Goal: Transaction & Acquisition: Purchase product/service

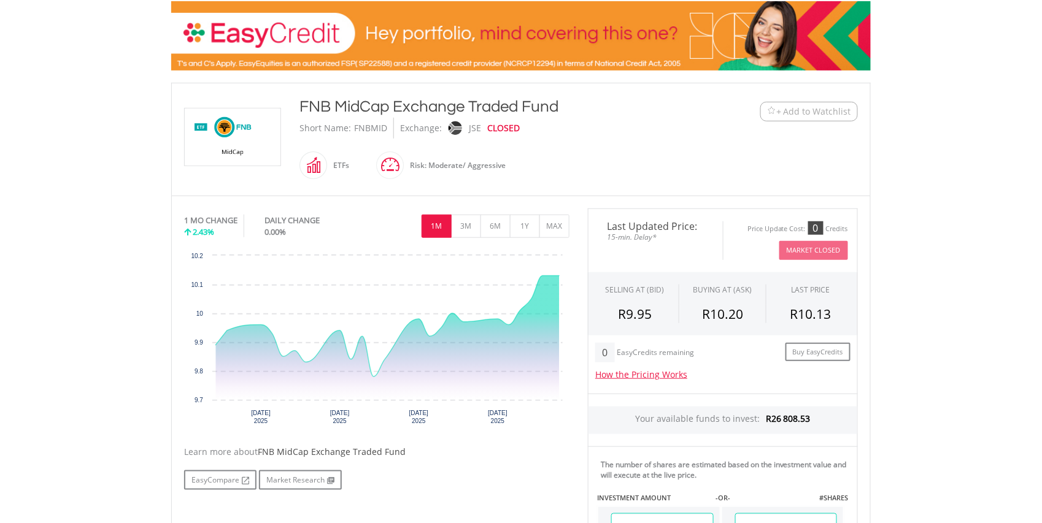
scroll to position [218, 0]
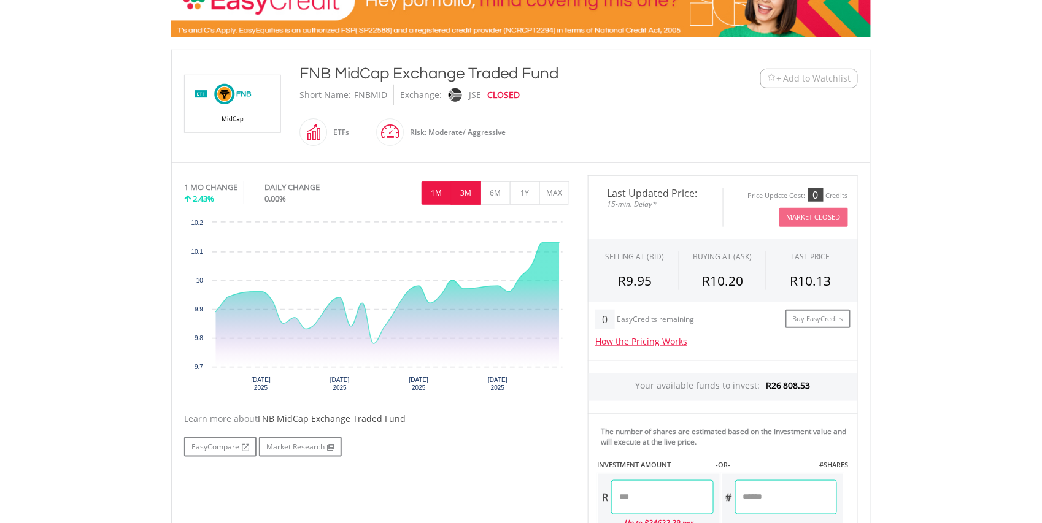
click at [464, 190] on button "3M" at bounding box center [466, 193] width 30 height 23
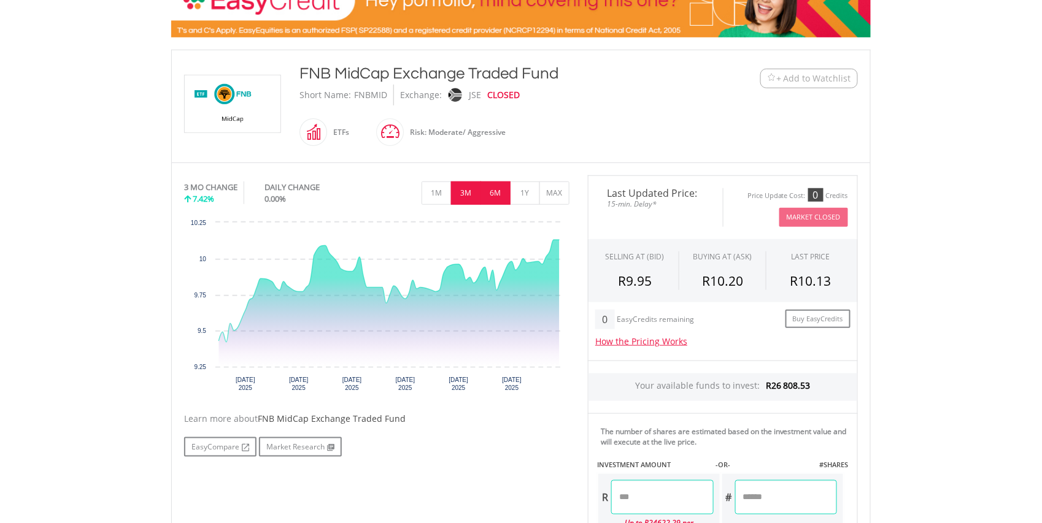
click at [489, 188] on button "6M" at bounding box center [495, 193] width 30 height 23
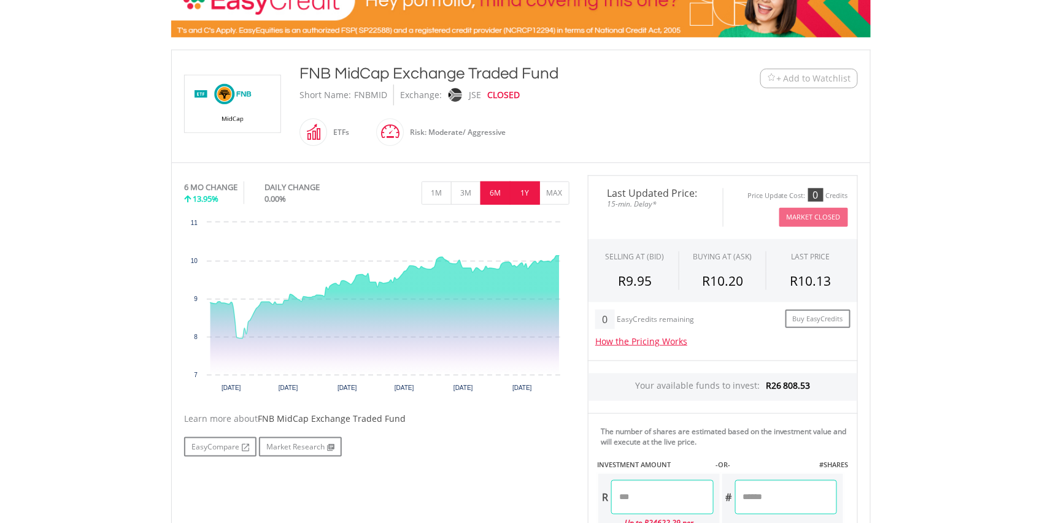
click at [529, 192] on button "1Y" at bounding box center [525, 193] width 30 height 23
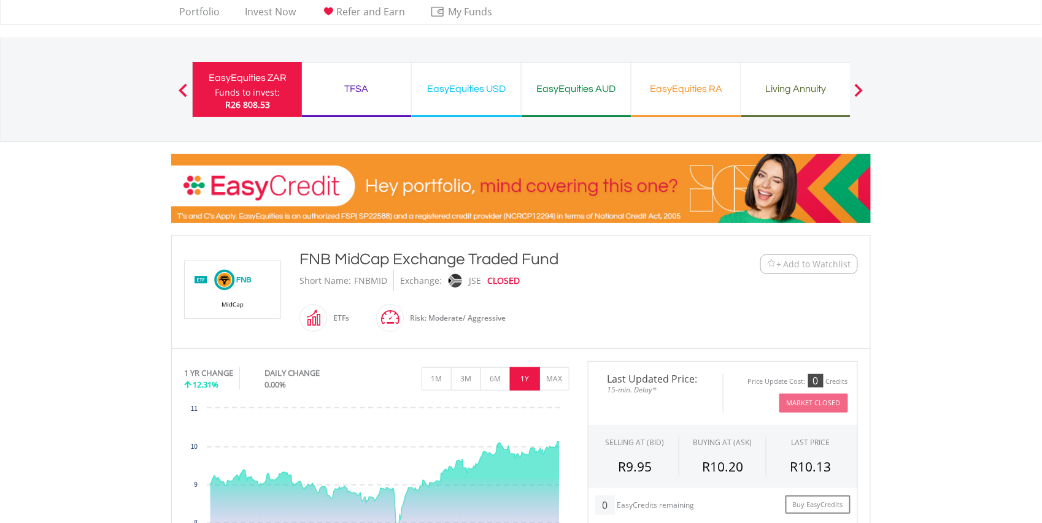
scroll to position [0, 0]
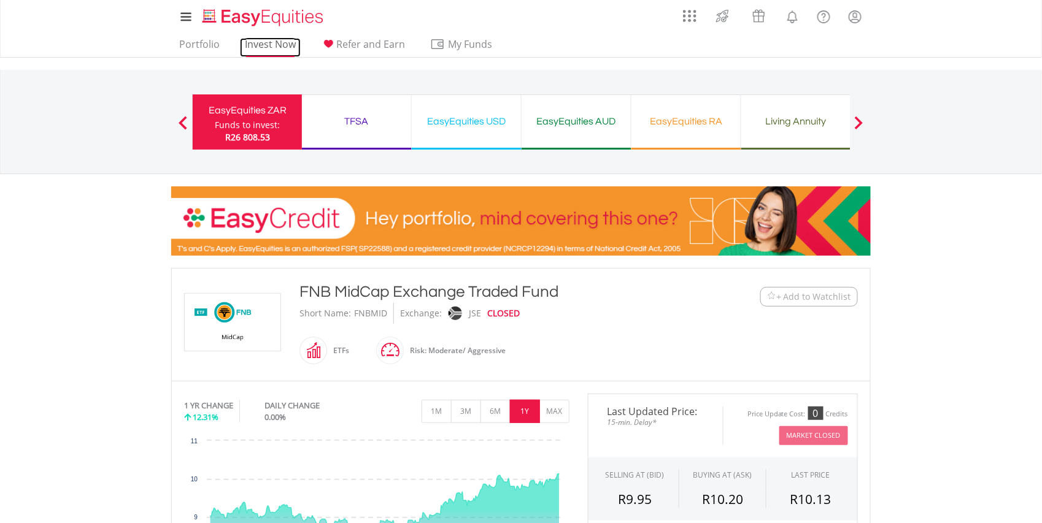
click at [264, 45] on link "Invest Now" at bounding box center [270, 47] width 61 height 19
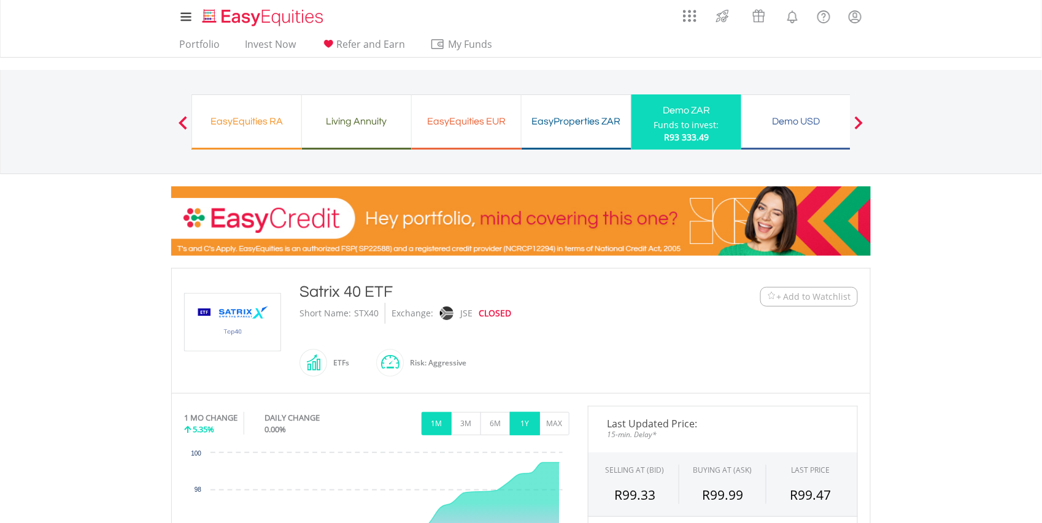
click at [525, 422] on button "1Y" at bounding box center [525, 423] width 30 height 23
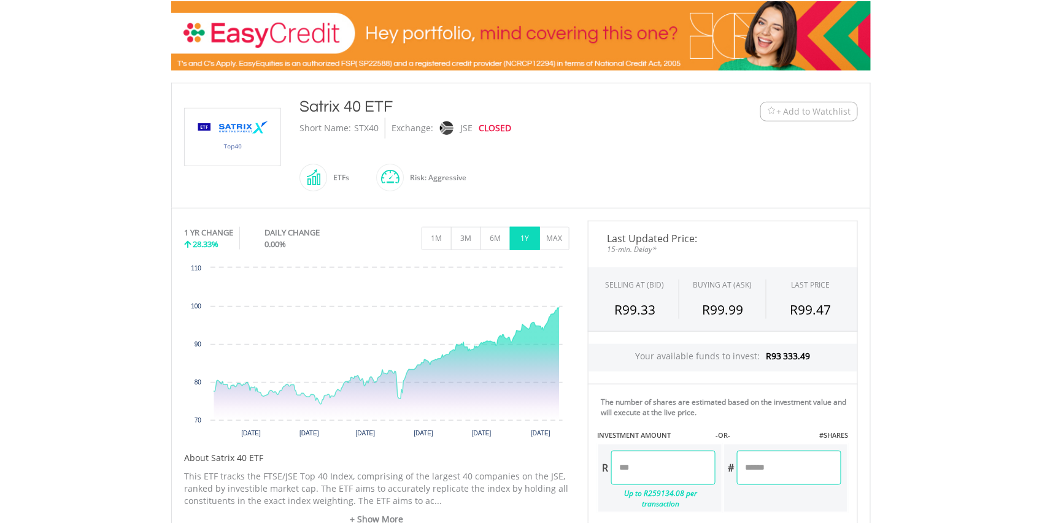
scroll to position [261, 0]
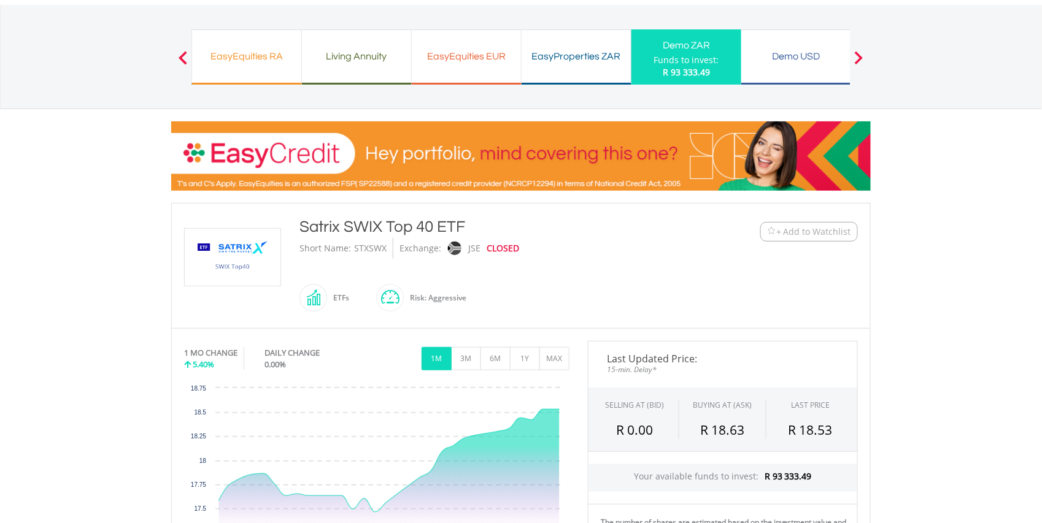
scroll to position [163, 0]
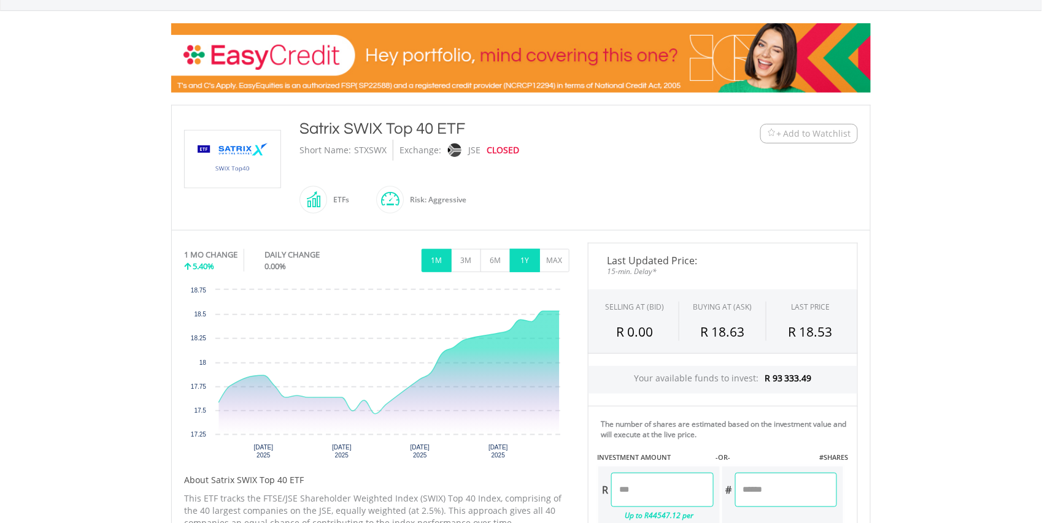
click at [526, 261] on button "1Y" at bounding box center [525, 260] width 30 height 23
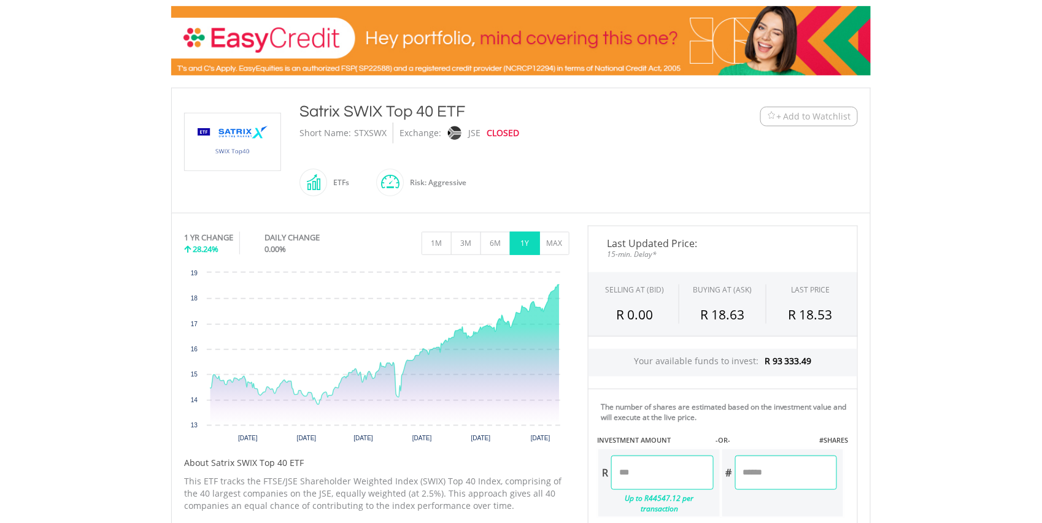
scroll to position [196, 0]
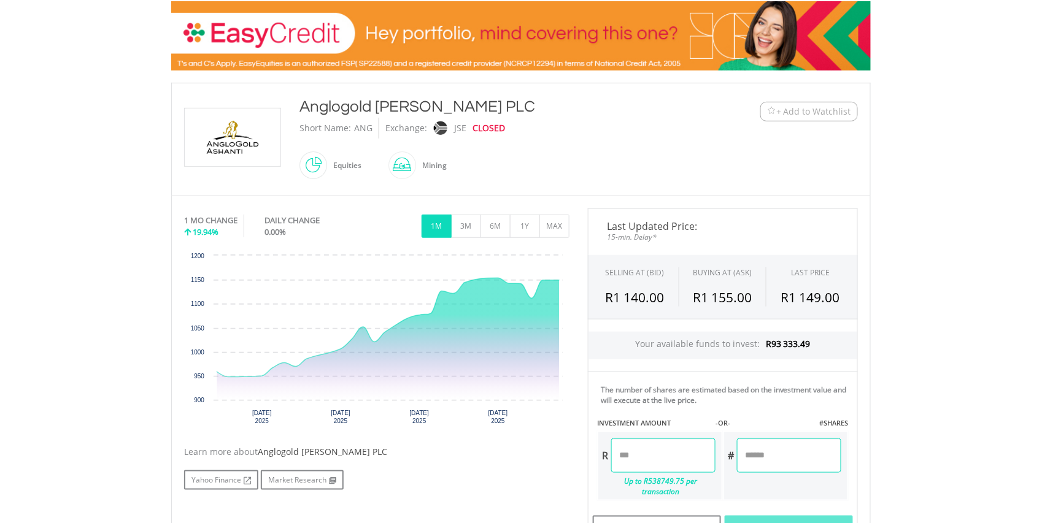
scroll to position [239, 0]
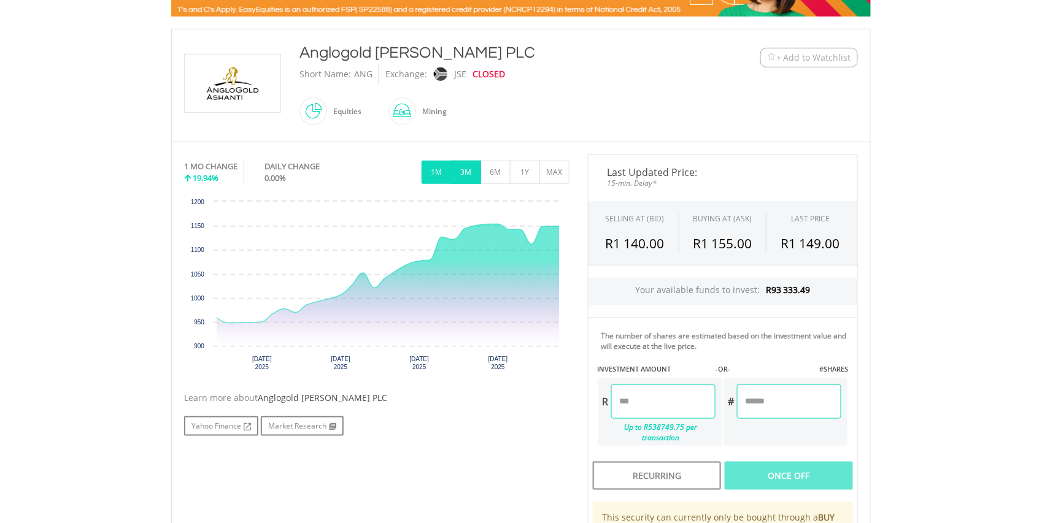
click at [464, 172] on button "3M" at bounding box center [466, 172] width 30 height 23
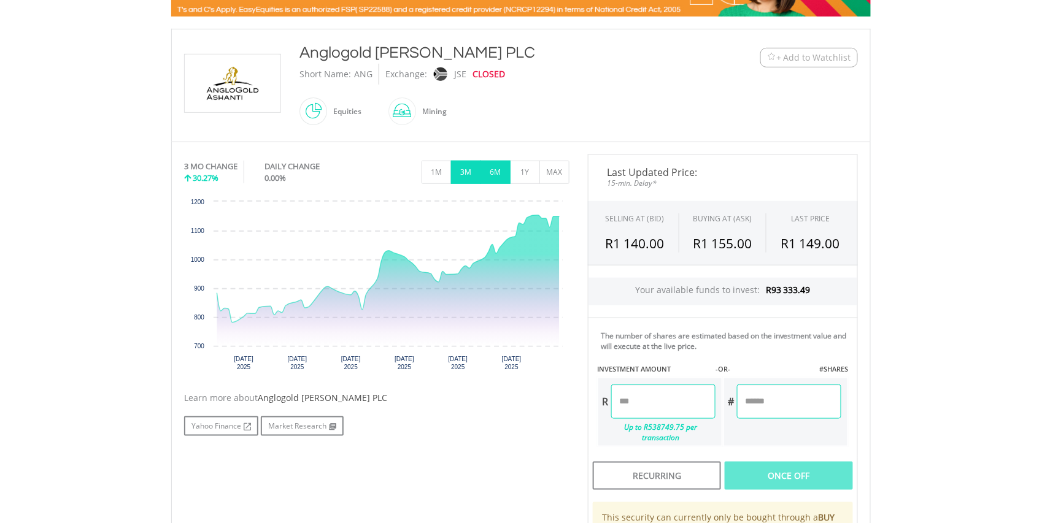
click at [497, 173] on button "6M" at bounding box center [495, 172] width 30 height 23
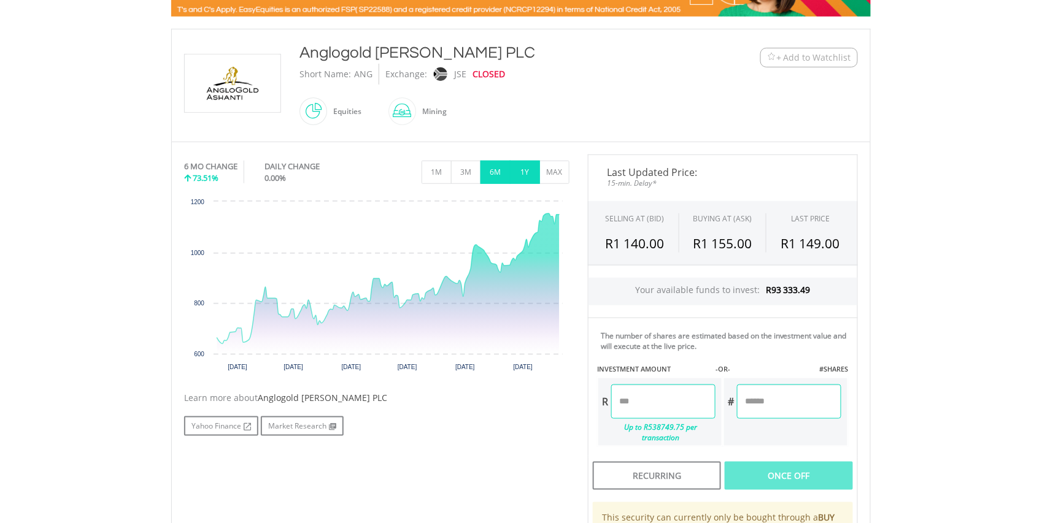
click at [523, 173] on button "1Y" at bounding box center [525, 172] width 30 height 23
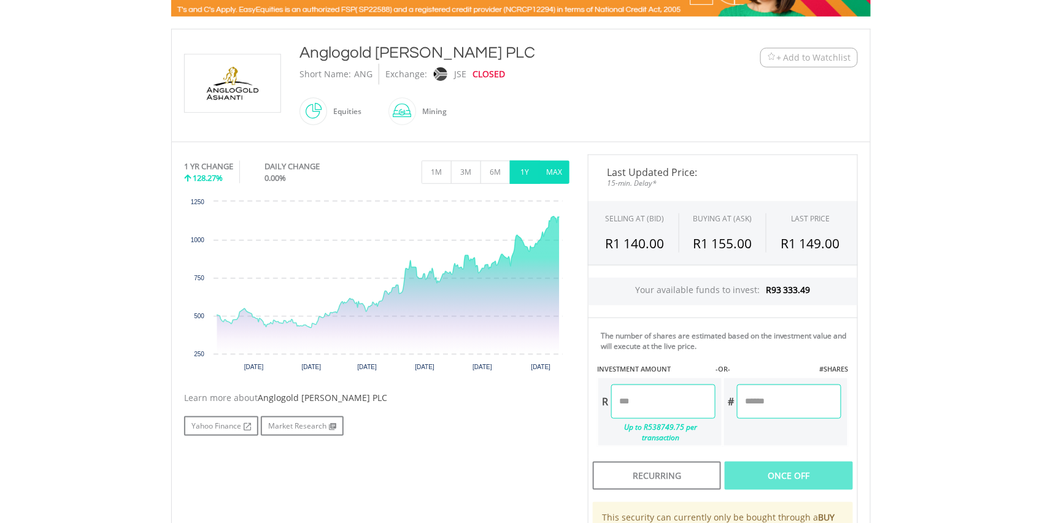
click at [556, 173] on button "MAX" at bounding box center [554, 172] width 30 height 23
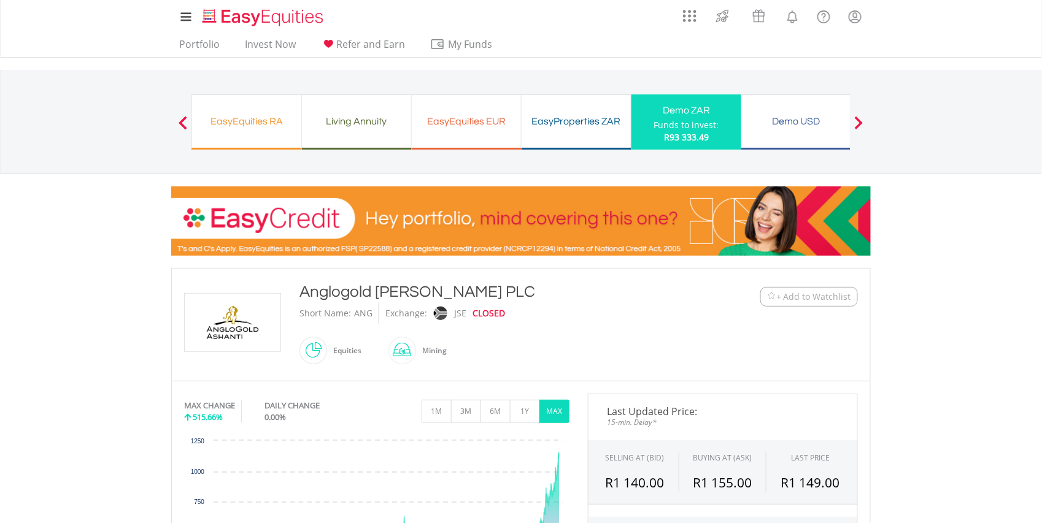
scroll to position [458, 0]
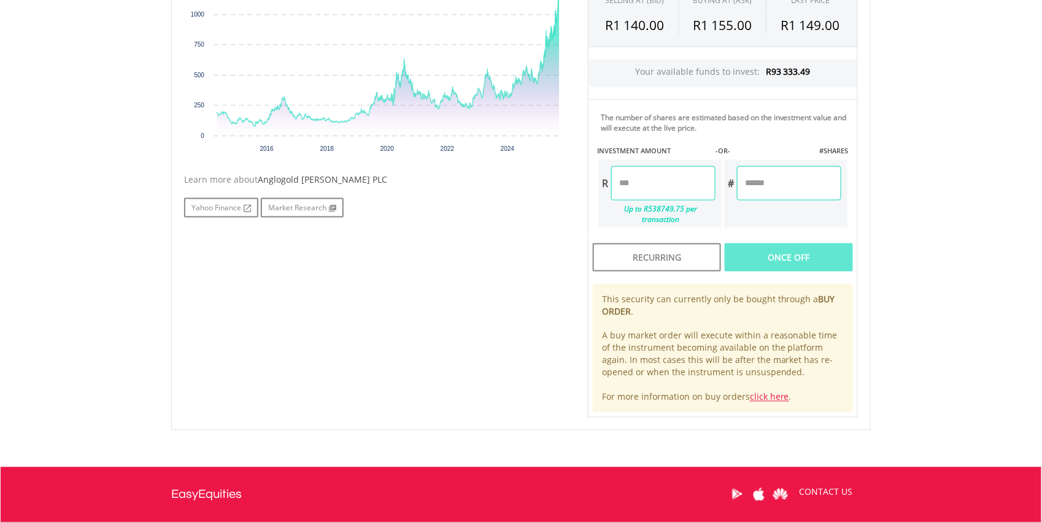
click at [643, 179] on input "number" at bounding box center [663, 183] width 104 height 34
type input "******"
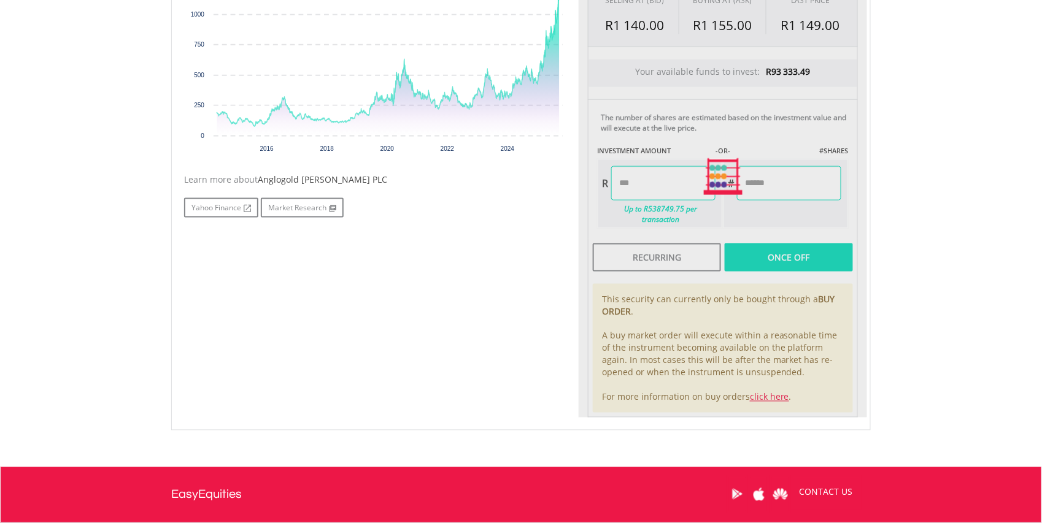
click at [778, 250] on div "Last Updated Price: 15-min. Delay* SELLING AT (BID) BUYING AT (ASK) LAST PRICE …" at bounding box center [722, 177] width 288 height 482
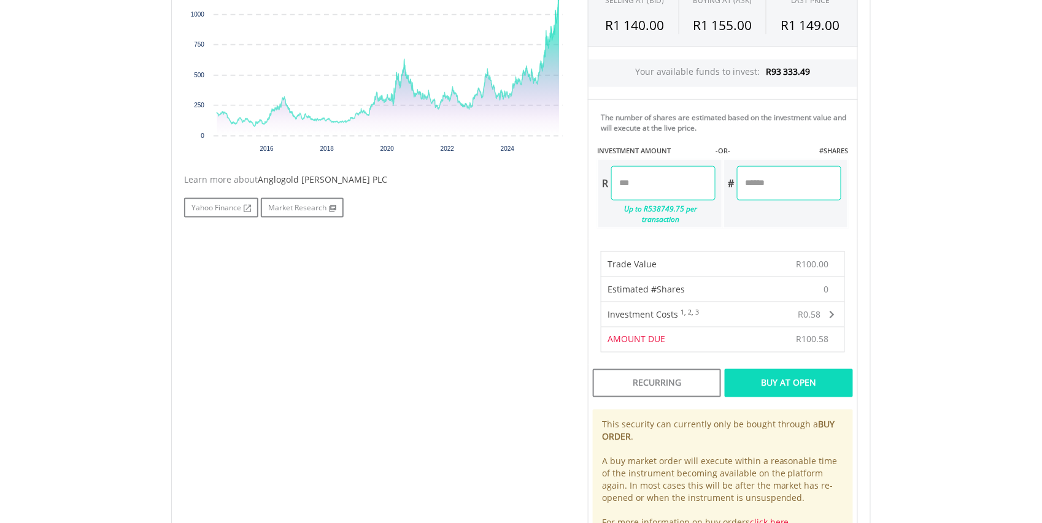
click at [767, 369] on div "Buy At Open" at bounding box center [788, 383] width 128 height 28
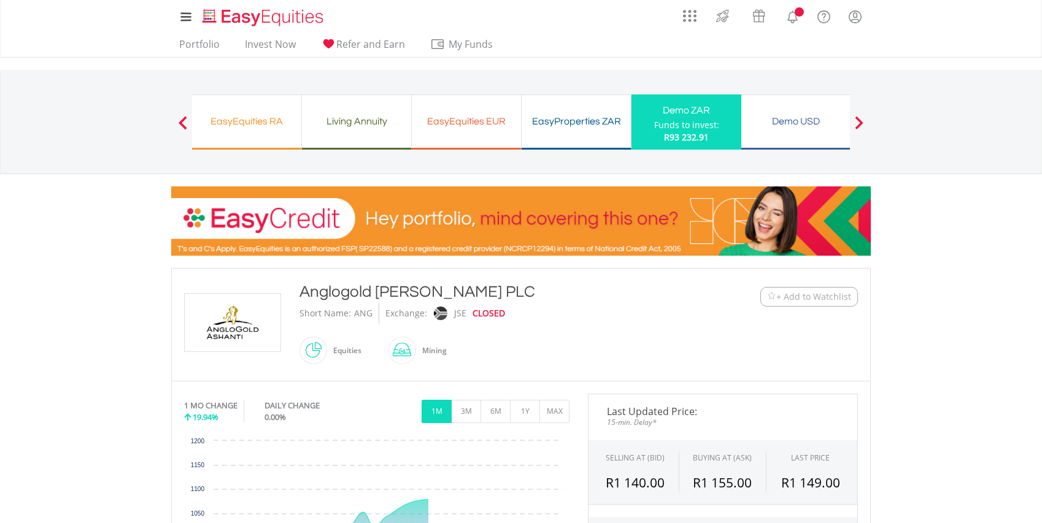
scroll to position [458, 0]
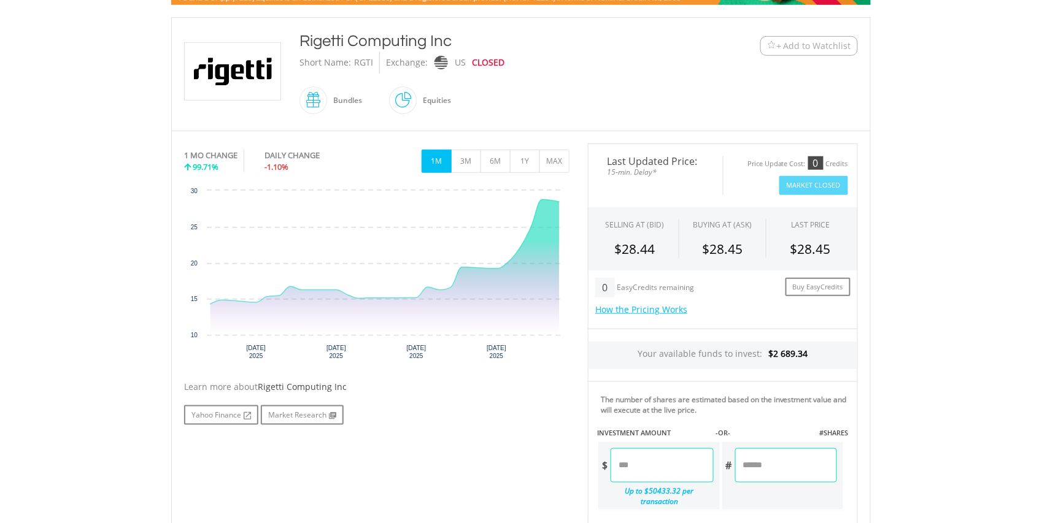
scroll to position [272, 0]
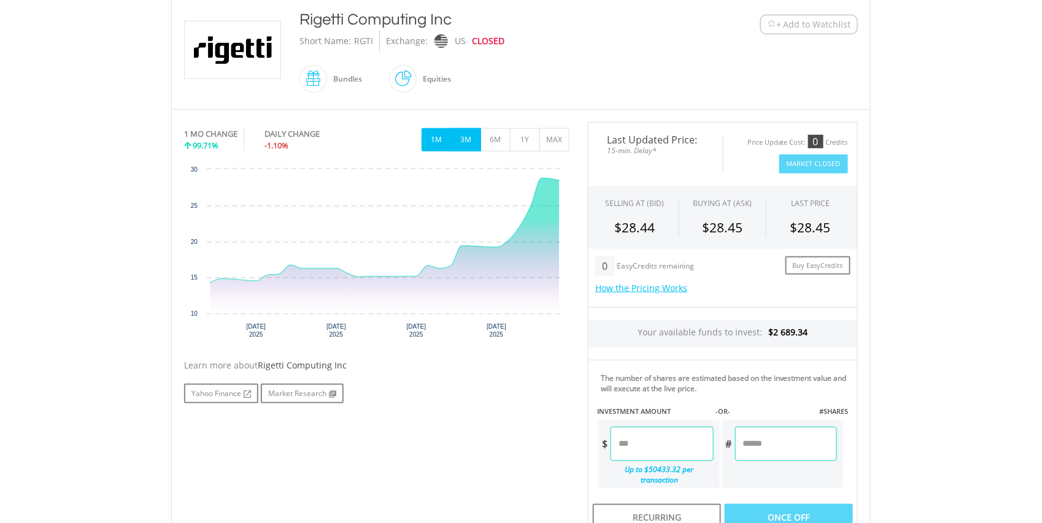
click at [463, 139] on button "3M" at bounding box center [466, 139] width 30 height 23
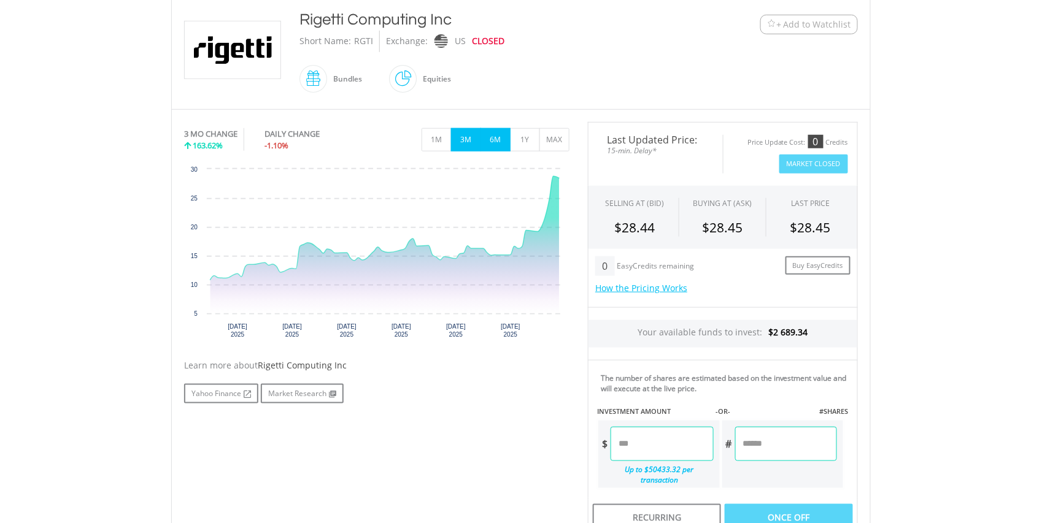
click at [496, 134] on button "6M" at bounding box center [495, 139] width 30 height 23
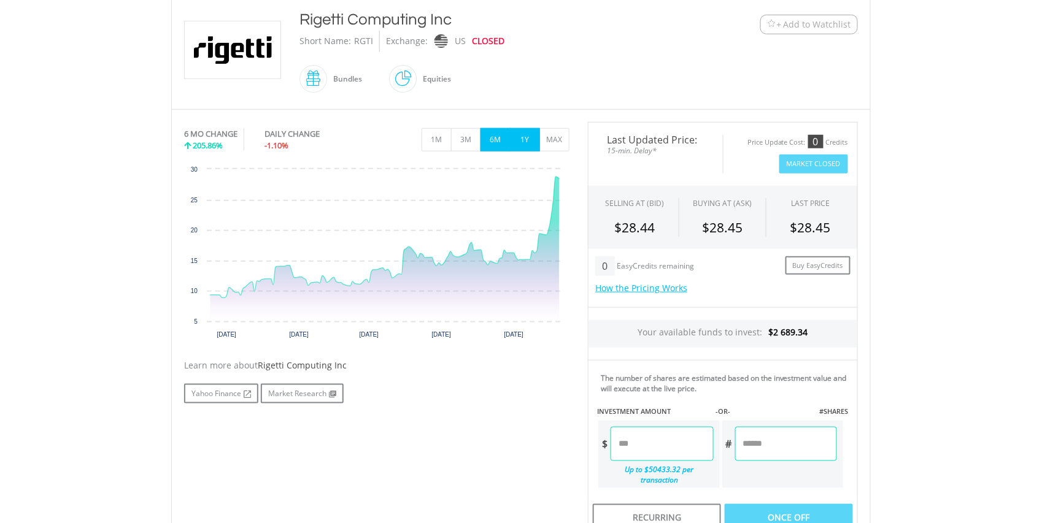
click at [526, 134] on button "1Y" at bounding box center [525, 139] width 30 height 23
click at [559, 137] on button "MAX" at bounding box center [554, 139] width 30 height 23
click at [518, 132] on button "1Y" at bounding box center [525, 139] width 30 height 23
click at [437, 139] on button "1M" at bounding box center [436, 139] width 30 height 23
